Goal: Task Accomplishment & Management: Complete application form

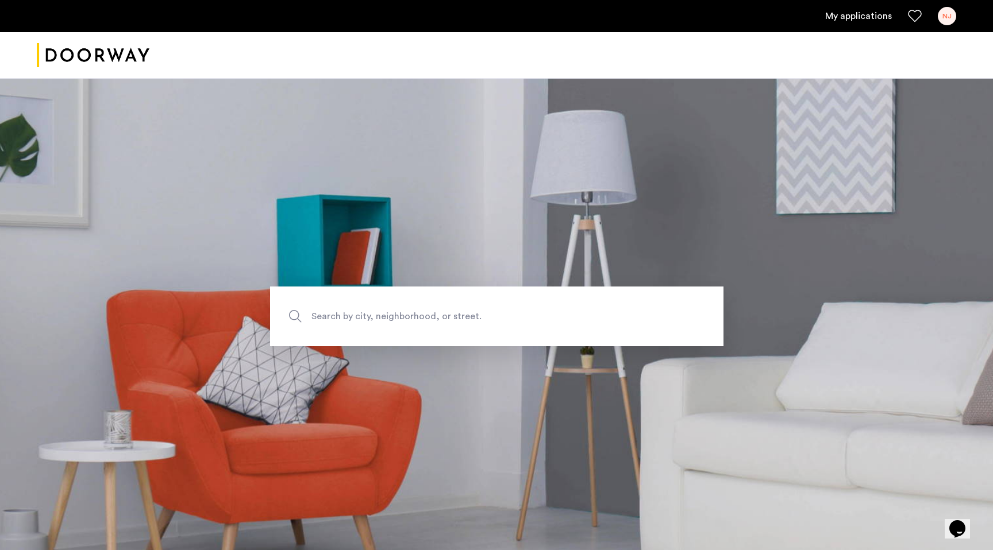
click at [853, 24] on ul "My applications [GEOGRAPHIC_DATA]" at bounding box center [496, 16] width 919 height 18
click at [851, 13] on link "My applications" at bounding box center [858, 16] width 67 height 14
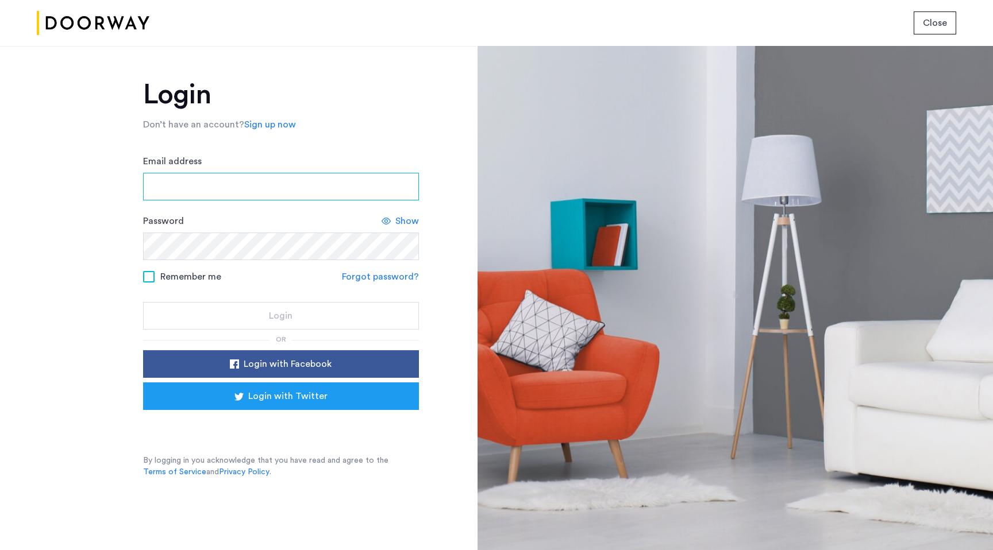
click at [268, 197] on input "Email address" at bounding box center [281, 187] width 276 height 28
type input "**********"
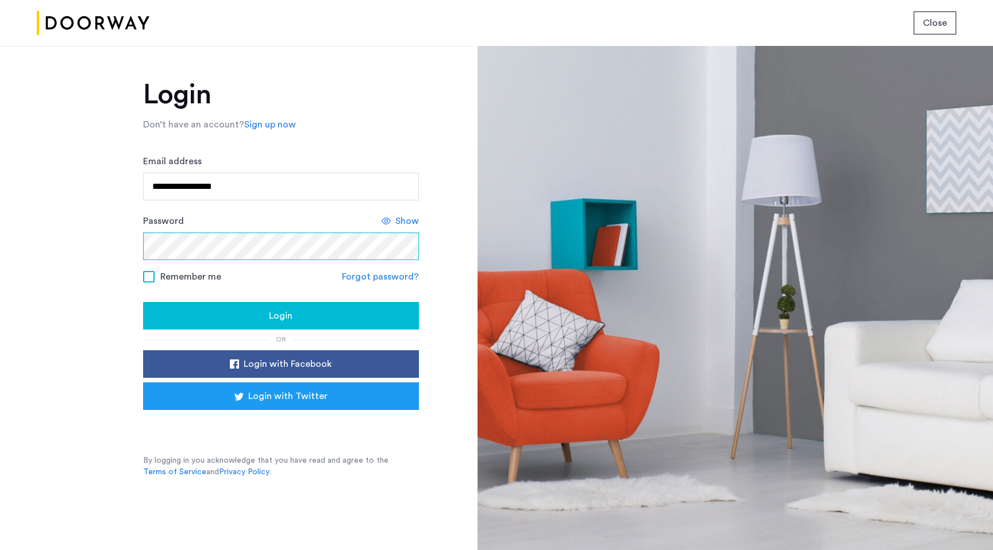
click at [143, 302] on button "Login" at bounding box center [281, 316] width 276 height 28
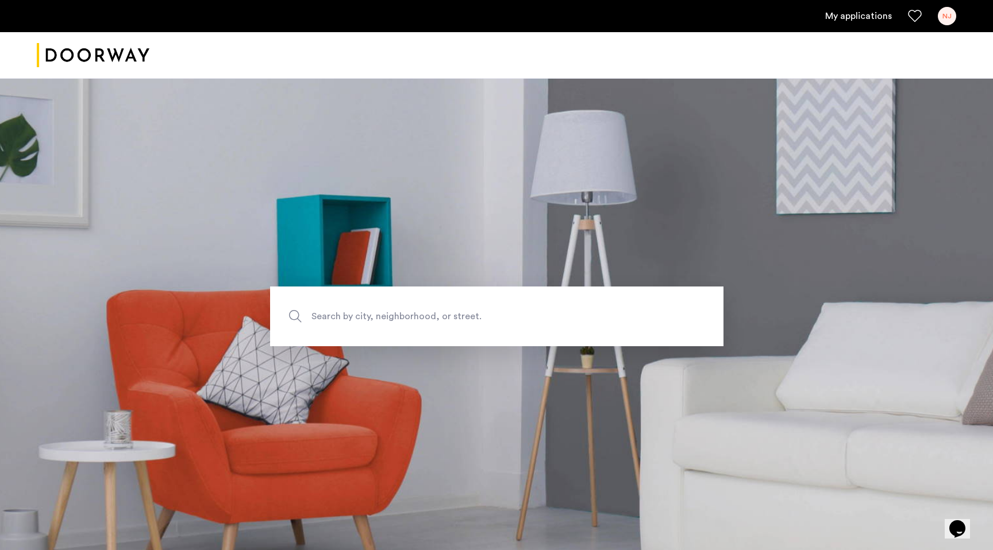
click at [866, 22] on link "My applications" at bounding box center [858, 16] width 67 height 14
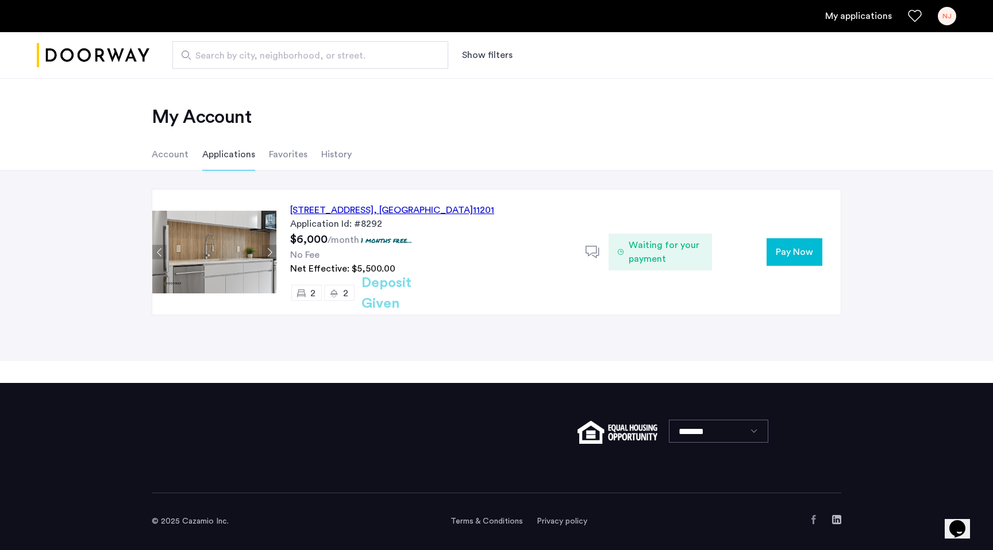
click at [398, 291] on h2 "Deposit Given" at bounding box center [406, 293] width 91 height 41
click at [387, 210] on div "127 Concord Street, Unit 8G, Brooklyn , NY 11201" at bounding box center [392, 210] width 204 height 14
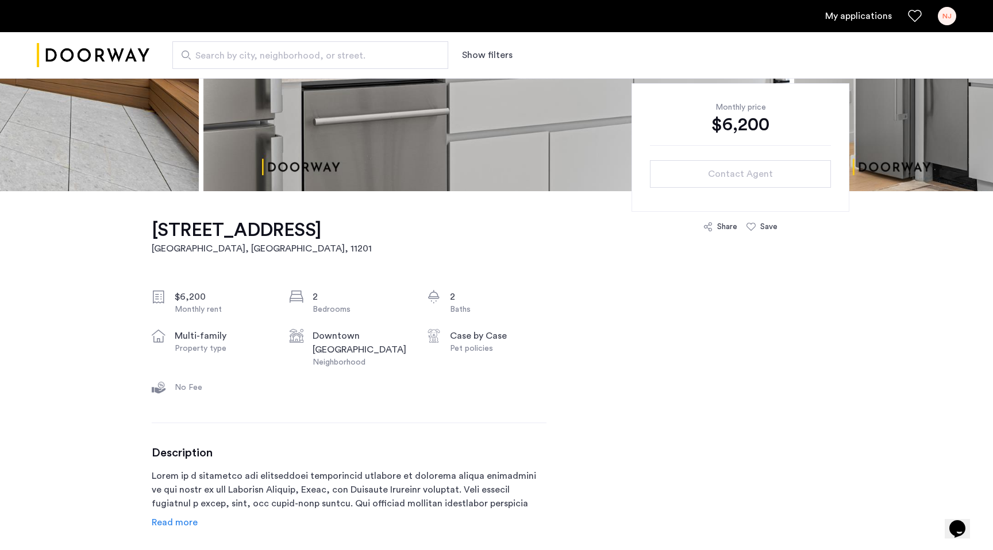
scroll to position [237, 0]
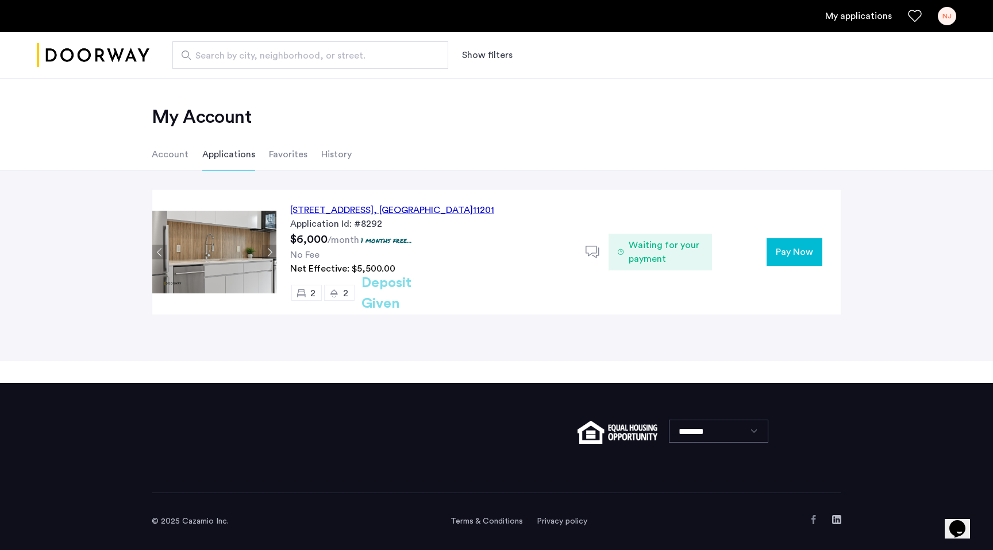
click at [793, 261] on button "Pay Now" at bounding box center [794, 252] width 56 height 28
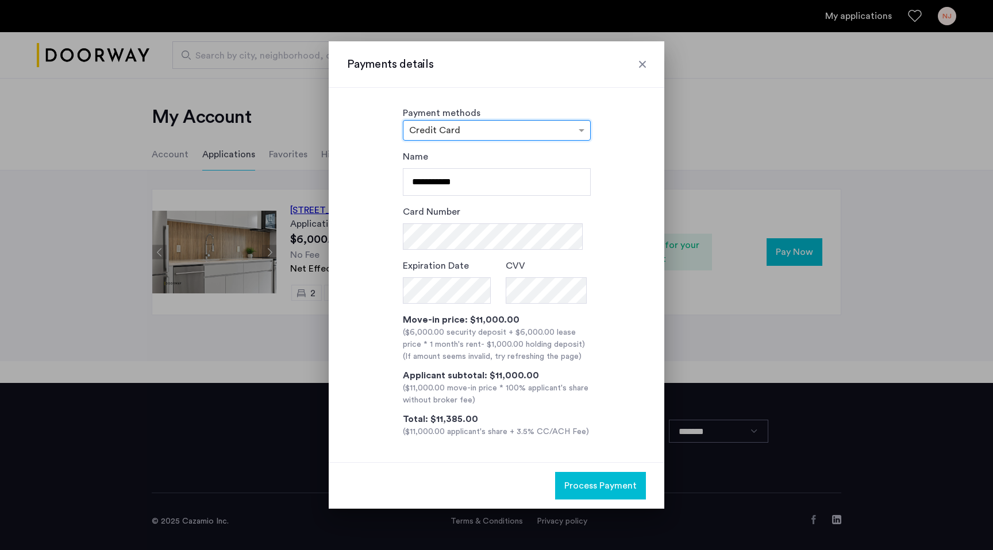
click at [642, 59] on div at bounding box center [642, 64] width 11 height 11
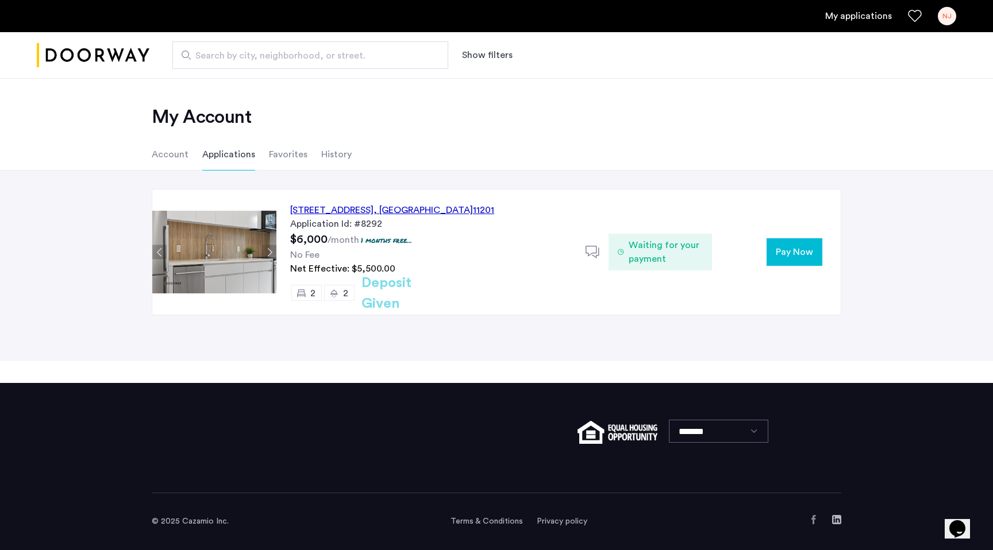
click at [676, 259] on span "Waiting for your payment" at bounding box center [666, 252] width 74 height 28
click at [776, 254] on button "Pay Now" at bounding box center [794, 252] width 56 height 28
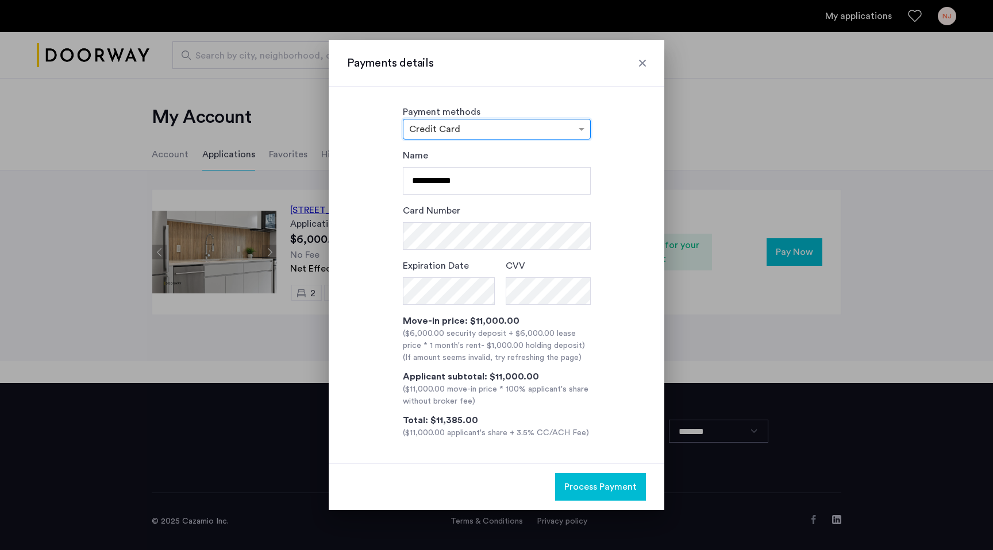
click at [641, 64] on div at bounding box center [642, 62] width 11 height 11
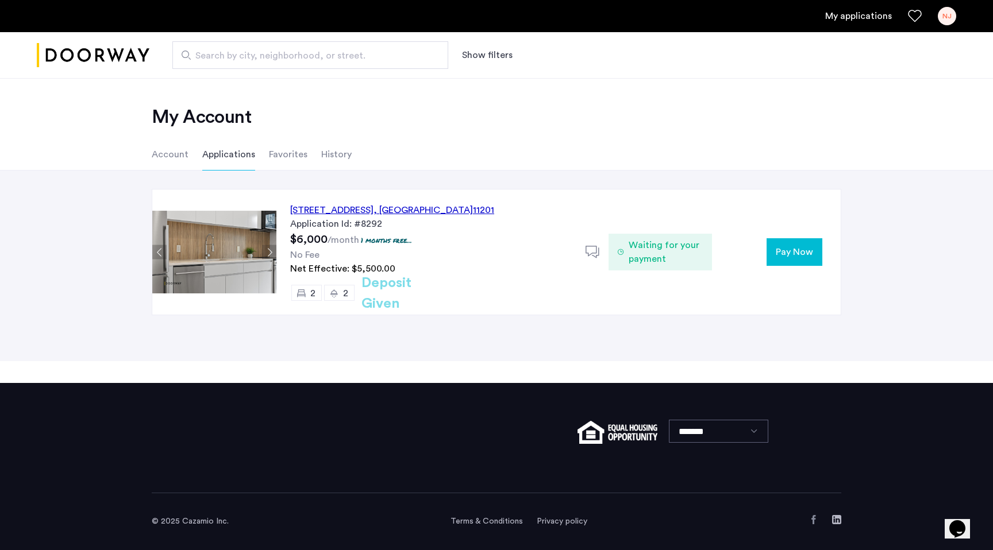
click at [675, 267] on div "Waiting for your payment" at bounding box center [659, 252] width 103 height 37
click at [772, 261] on button "Pay Now" at bounding box center [794, 252] width 56 height 28
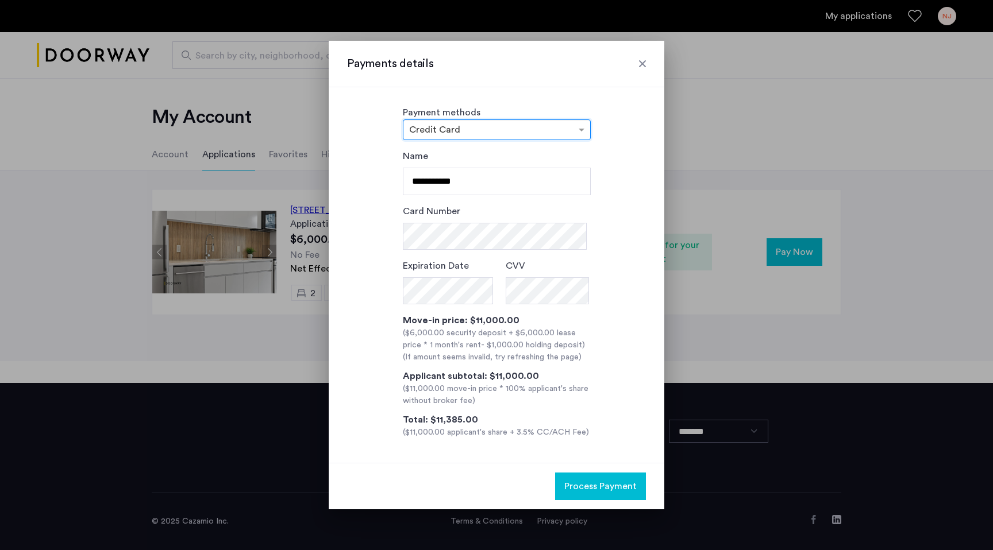
click at [639, 59] on div at bounding box center [642, 63] width 11 height 11
